Goal: Task Accomplishment & Management: Use online tool/utility

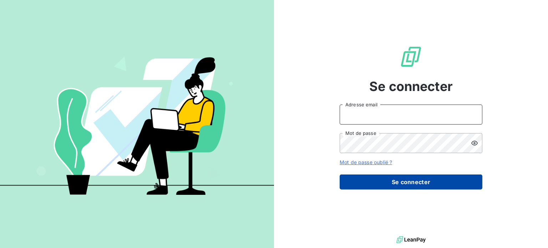
type input "[PERSON_NAME][EMAIL_ADDRESS][PERSON_NAME][DOMAIN_NAME]"
click at [374, 182] on button "Se connecter" at bounding box center [411, 182] width 143 height 15
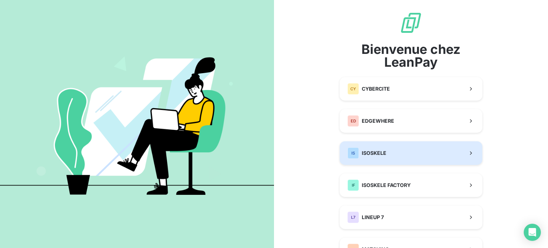
click at [391, 150] on button "IS ISOSKELE" at bounding box center [411, 153] width 143 height 24
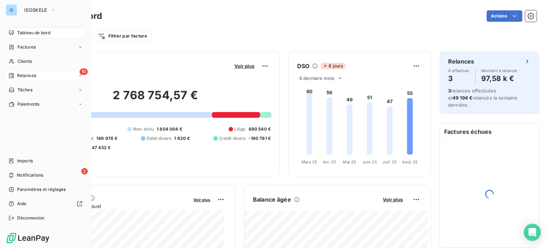
click at [13, 71] on div "10 Relances" at bounding box center [46, 75] width 80 height 11
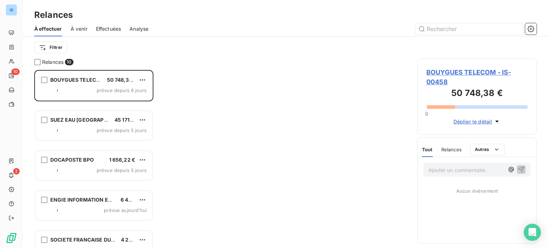
scroll to position [173, 114]
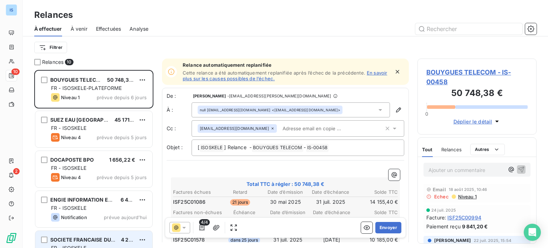
click at [104, 238] on span "SOCIETE FRANCAISE DU RADIOTELEPHONE - SFR" at bounding box center [111, 240] width 123 height 6
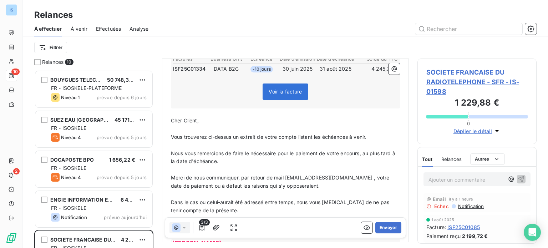
scroll to position [0, 0]
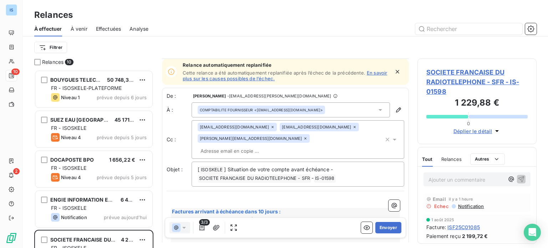
click at [371, 69] on div "Relance automatiquement replanifiée Cette relance a été automatiquement replani…" at bounding box center [286, 71] width 207 height 19
click at [371, 72] on link "En savoir plus sur les causes possibles de l’échec." at bounding box center [285, 75] width 205 height 11
click at [249, 110] on span "COMPTABILITE FOURNISSEUR" at bounding box center [226, 109] width 53 height 5
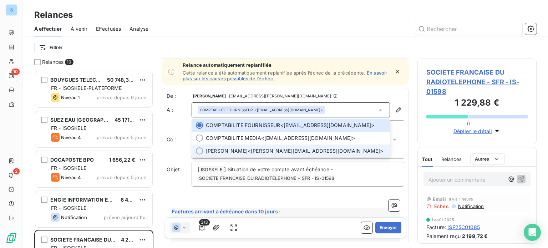
click at [246, 152] on span "[PERSON_NAME]" at bounding box center [227, 150] width 42 height 7
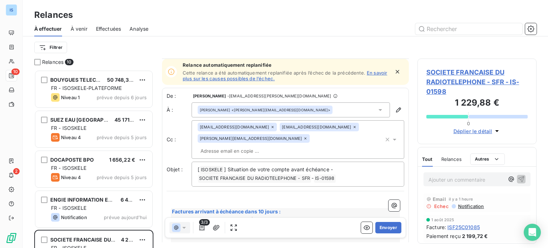
click at [305, 140] on icon at bounding box center [306, 138] width 2 height 2
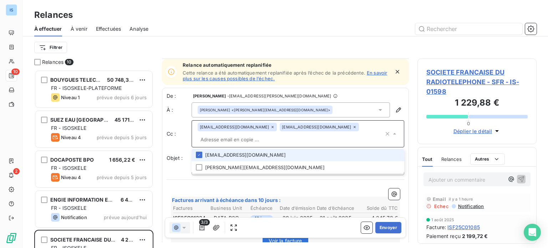
click at [326, 139] on input "text" at bounding box center [291, 139] width 186 height 11
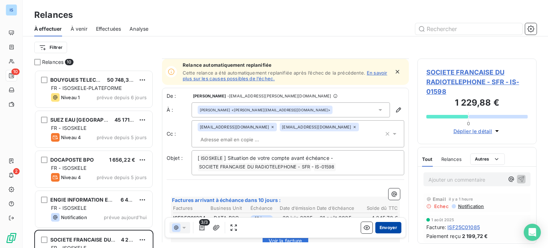
click at [380, 227] on button "Envoyer" at bounding box center [389, 227] width 26 height 11
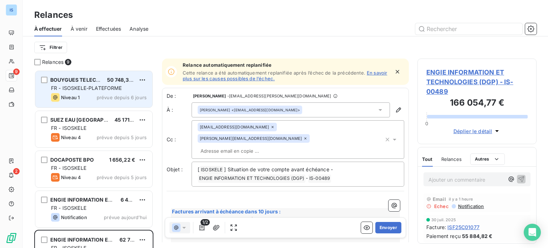
click at [137, 96] on span "prévue depuis 6 jours" at bounding box center [122, 98] width 50 height 6
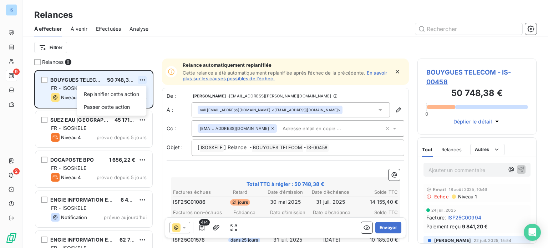
click at [141, 79] on html "IS 9 2 Relances À effectuer À venir Effectuées Analyse Filtrer Relances 9 BOUYG…" at bounding box center [274, 124] width 548 height 248
click at [125, 104] on div "Passer cette action" at bounding box center [112, 106] width 64 height 11
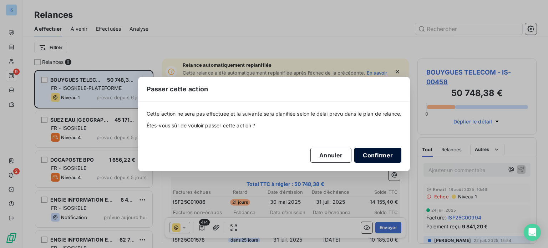
click at [381, 154] on button "Confirmer" at bounding box center [378, 155] width 47 height 15
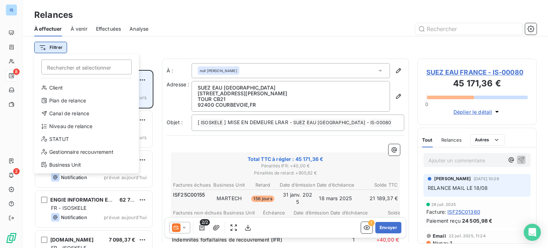
click at [62, 45] on html "IS 8 2 Relances À effectuer À venir Effectuées Analyse Filtrer Rechercher et sé…" at bounding box center [274, 124] width 548 height 248
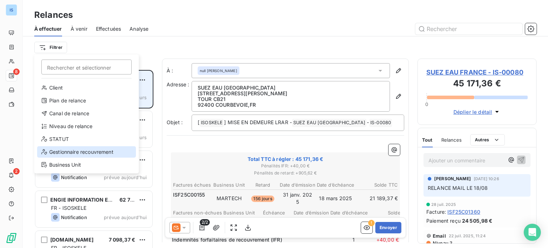
click at [96, 147] on div "Gestionnaire recouvrement" at bounding box center [86, 151] width 99 height 11
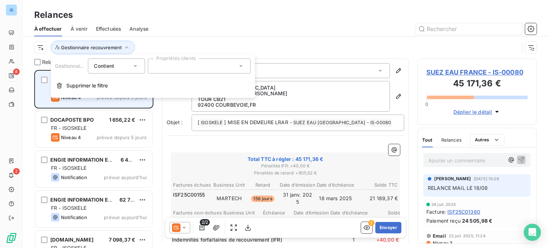
click at [167, 71] on div at bounding box center [199, 66] width 103 height 15
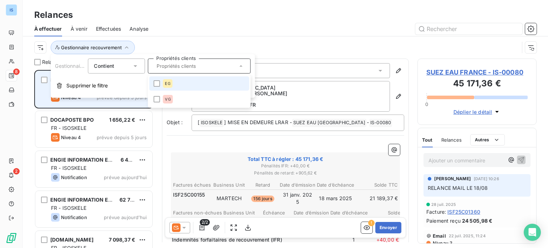
click at [164, 87] on div "EG" at bounding box center [168, 83] width 10 height 9
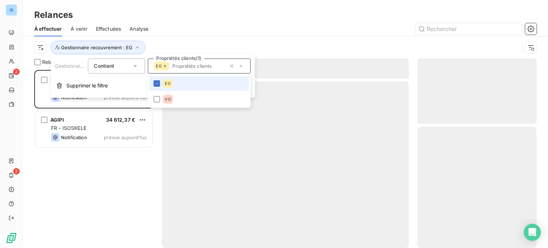
scroll to position [173, 114]
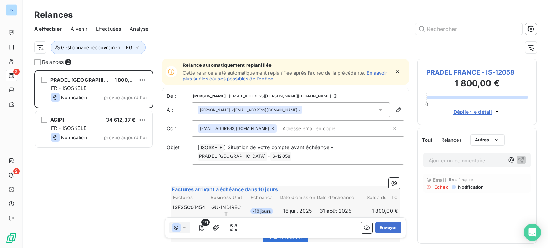
click at [223, 22] on div "À effectuer À venir Effectuées Analyse" at bounding box center [286, 28] width 526 height 15
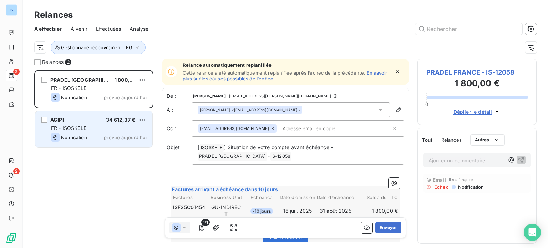
click at [125, 131] on div "FR - ISOSKELE" at bounding box center [99, 128] width 96 height 7
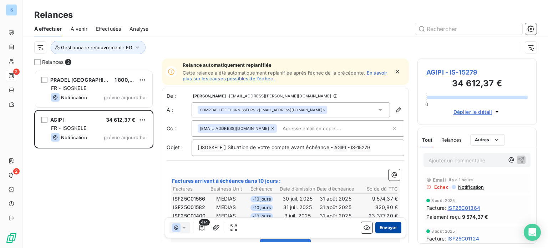
click at [386, 226] on button "Envoyer" at bounding box center [389, 227] width 26 height 11
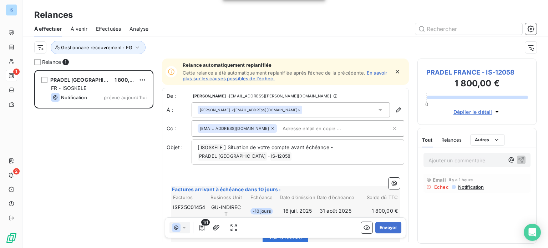
click at [386, 226] on button "Envoyer" at bounding box center [389, 227] width 26 height 11
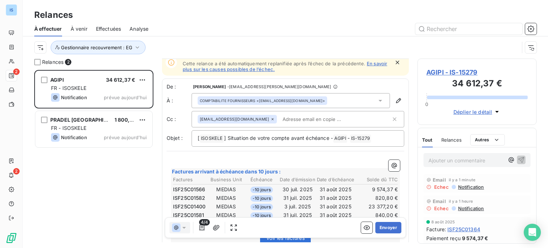
scroll to position [170, 0]
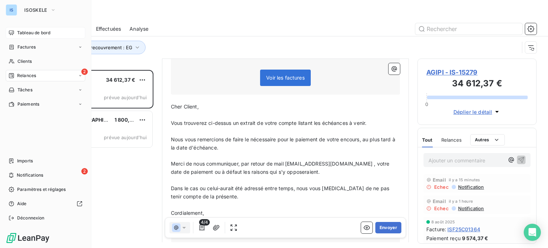
click at [41, 29] on div "Tableau de bord" at bounding box center [46, 32] width 80 height 11
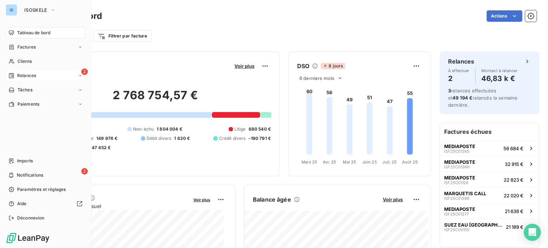
click at [16, 74] on div "Relances" at bounding box center [22, 75] width 27 height 6
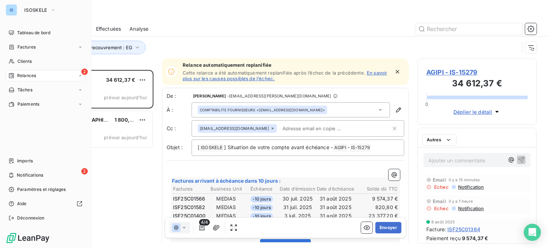
scroll to position [173, 114]
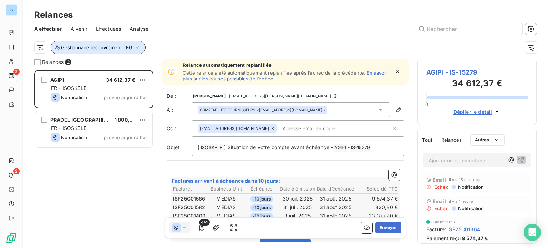
click at [103, 44] on button "Gestionnaire recouvrement : EG" at bounding box center [98, 48] width 95 height 14
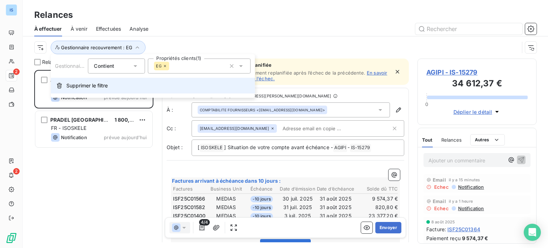
click at [83, 89] on span "Supprimer le filtre" at bounding box center [86, 85] width 41 height 7
